Goal: Task Accomplishment & Management: Complete application form

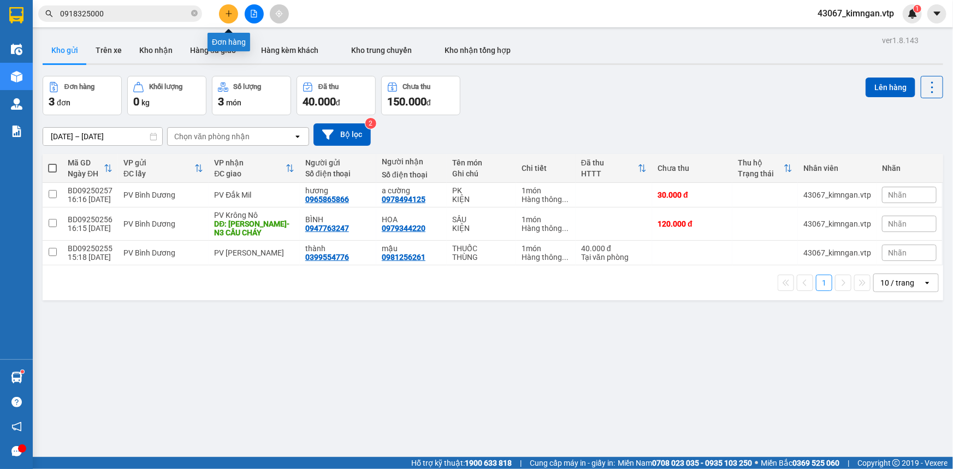
click at [225, 16] on icon "plus" at bounding box center [229, 14] width 8 height 8
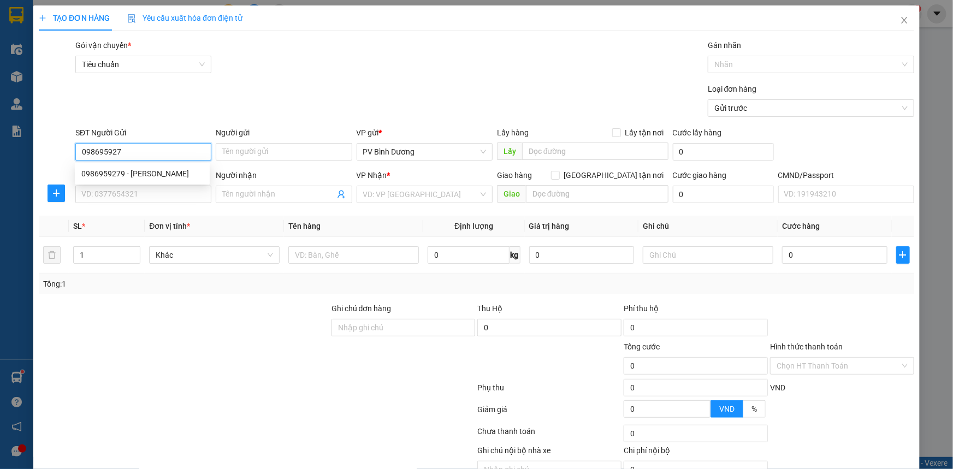
type input "0986959279"
click at [128, 176] on div "0986959279 - [PERSON_NAME]" at bounding box center [142, 174] width 122 height 12
type input "thịnh"
type input "0981256261"
type input "mậu"
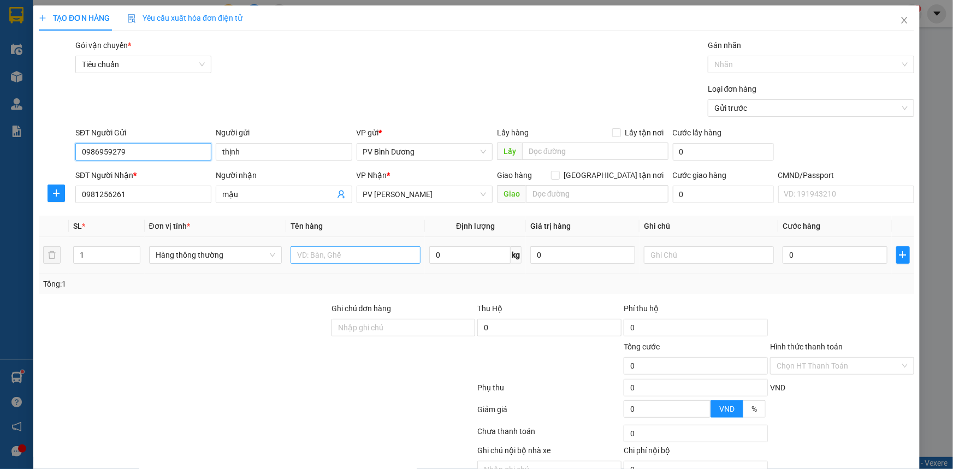
type input "0986959279"
click at [312, 251] on input "text" at bounding box center [356, 254] width 130 height 17
type input "THUỐC"
click at [648, 261] on input "text" at bounding box center [709, 254] width 130 height 17
type input "T"
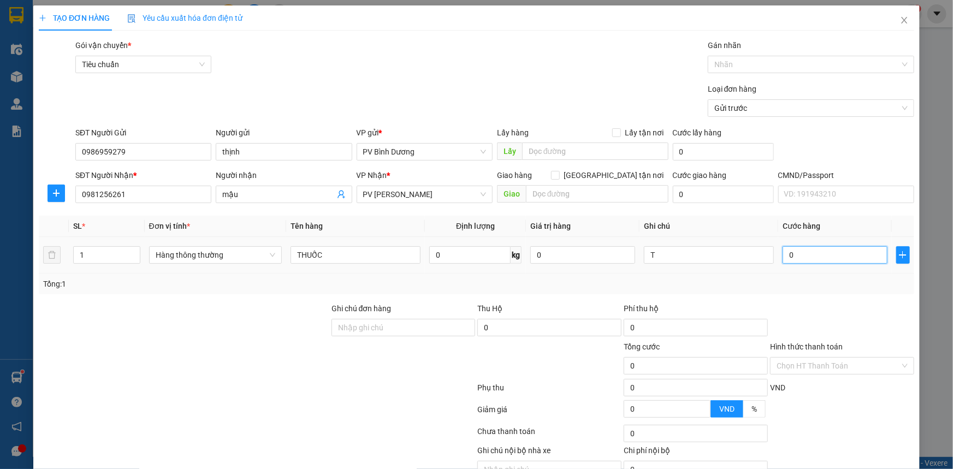
click at [819, 256] on input "0" at bounding box center [835, 254] width 105 height 17
type input "4"
type input "40"
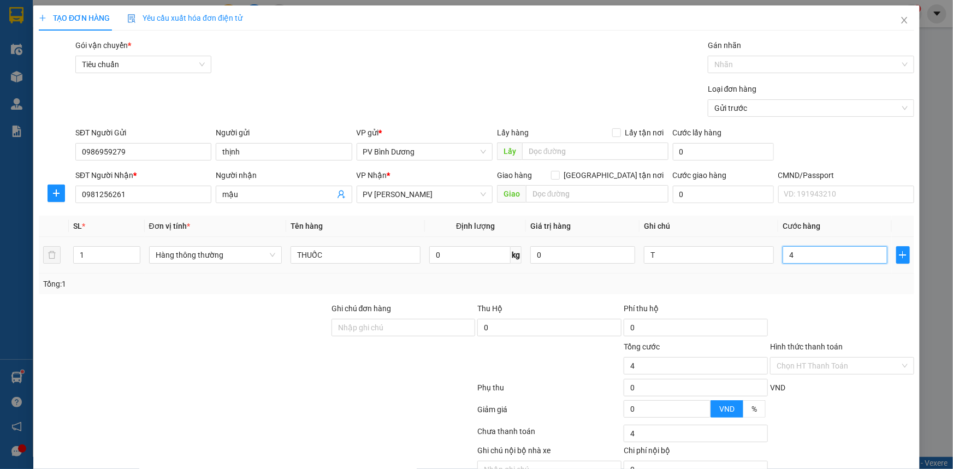
type input "40"
type input "400"
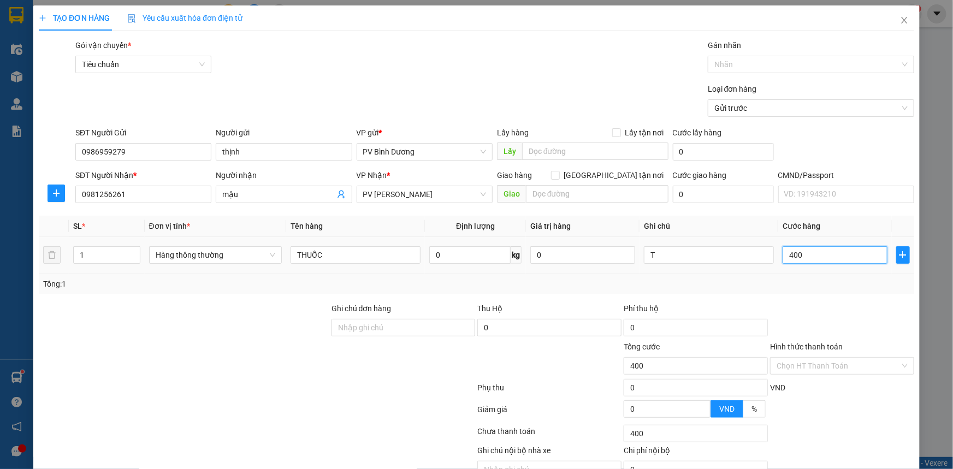
type input "4.000"
type input "40.000"
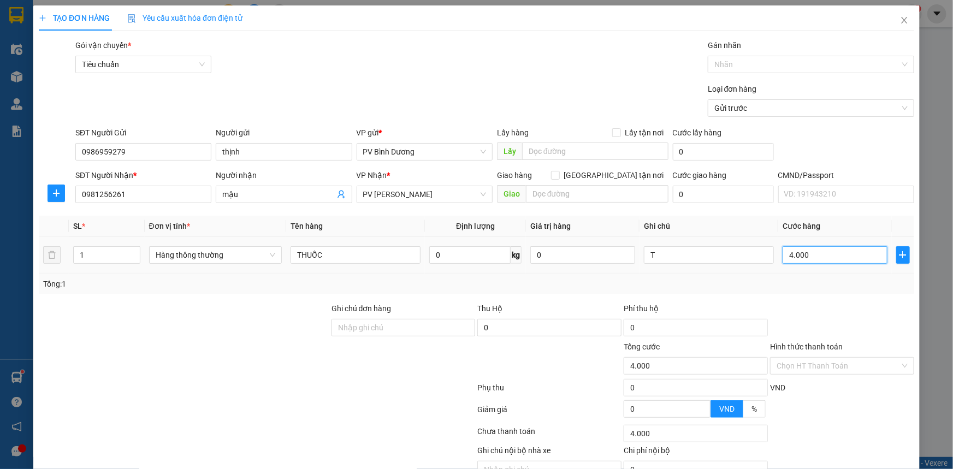
type input "40.000"
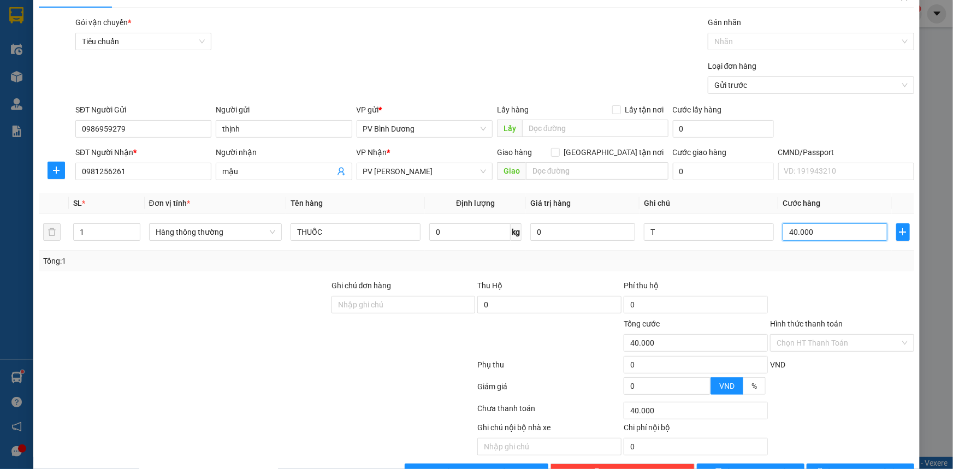
scroll to position [55, 0]
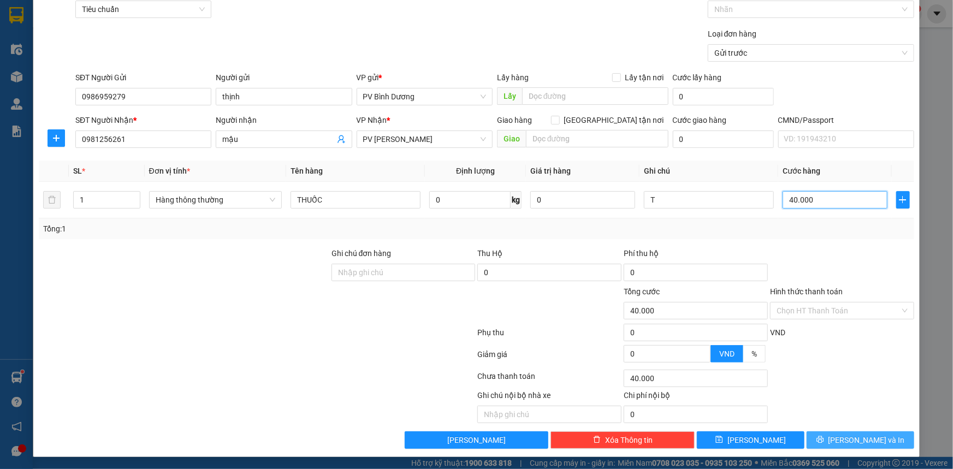
type input "40.000"
click at [831, 437] on button "[PERSON_NAME] và In" at bounding box center [861, 439] width 108 height 17
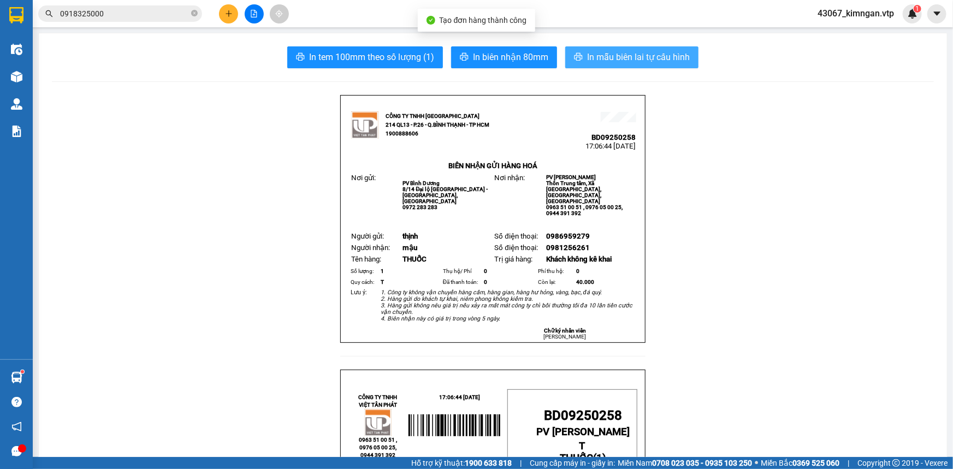
click at [606, 54] on span "In mẫu biên lai tự cấu hình" at bounding box center [638, 57] width 103 height 14
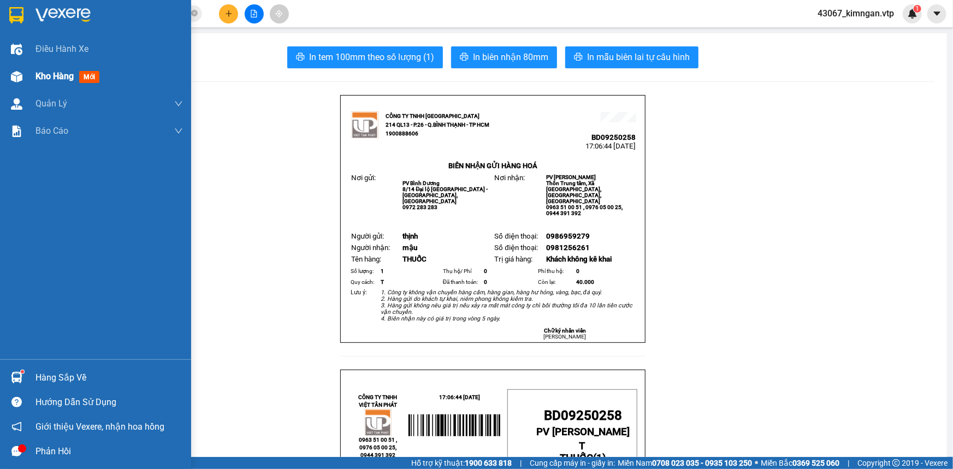
drag, startPoint x: 30, startPoint y: 75, endPoint x: 57, endPoint y: 82, distance: 28.1
click at [30, 75] on div "Kho hàng mới" at bounding box center [95, 76] width 191 height 27
